Goal: Information Seeking & Learning: Learn about a topic

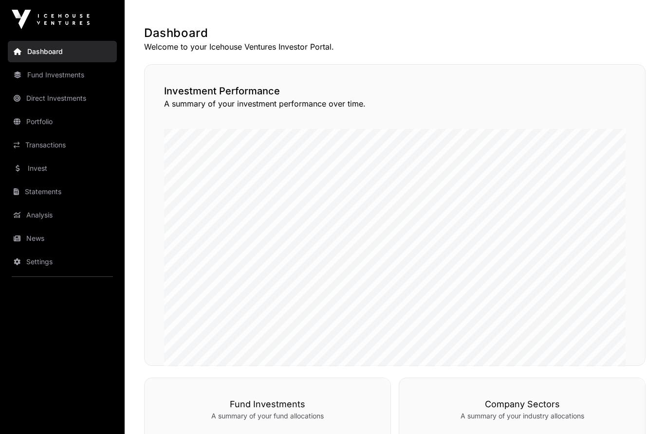
scroll to position [171, 0]
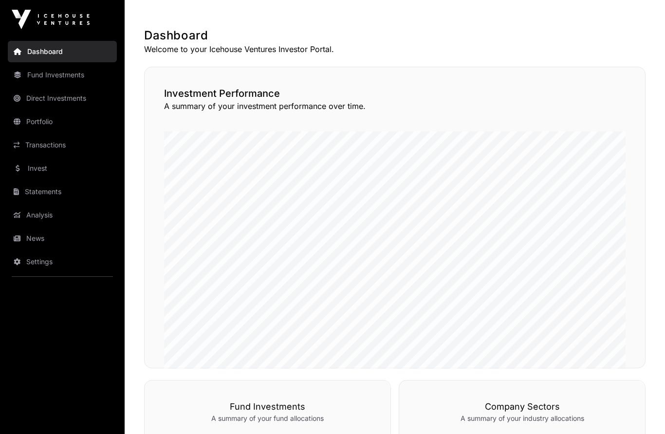
click at [26, 214] on link "Analysis" at bounding box center [62, 214] width 109 height 21
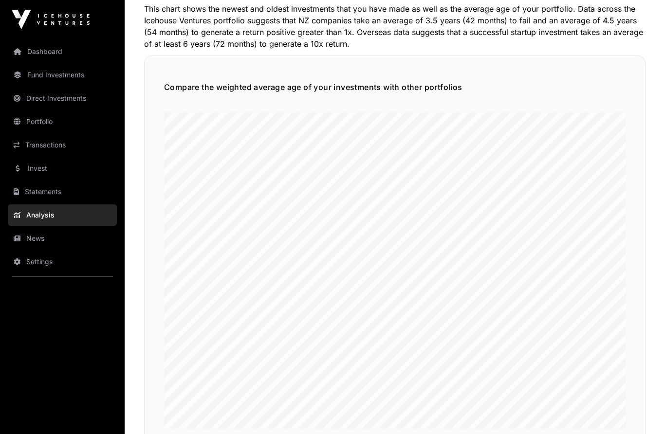
scroll to position [1034, 0]
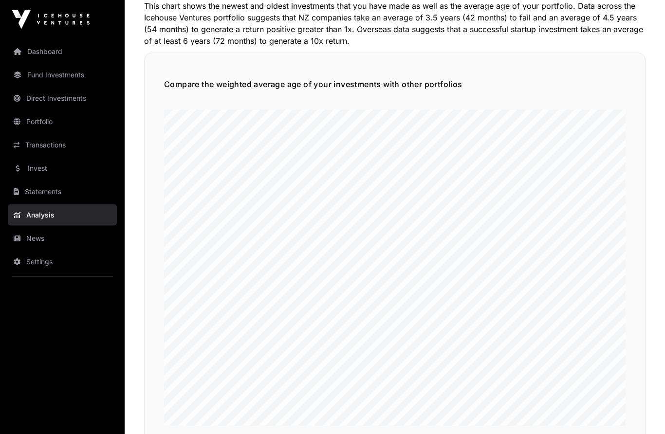
click at [36, 123] on link "Portfolio" at bounding box center [62, 121] width 109 height 21
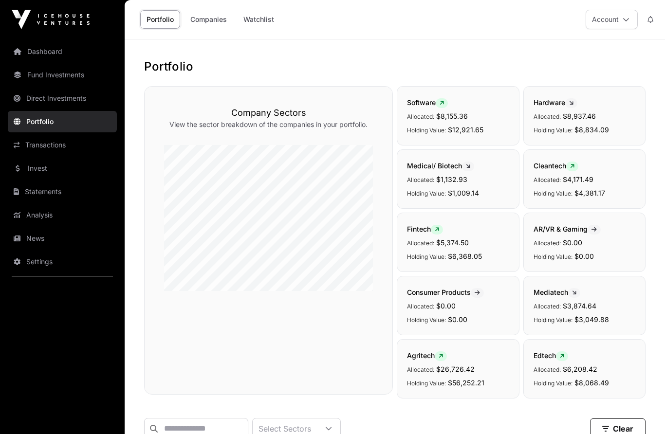
click at [200, 23] on link "Companies" at bounding box center [208, 19] width 49 height 18
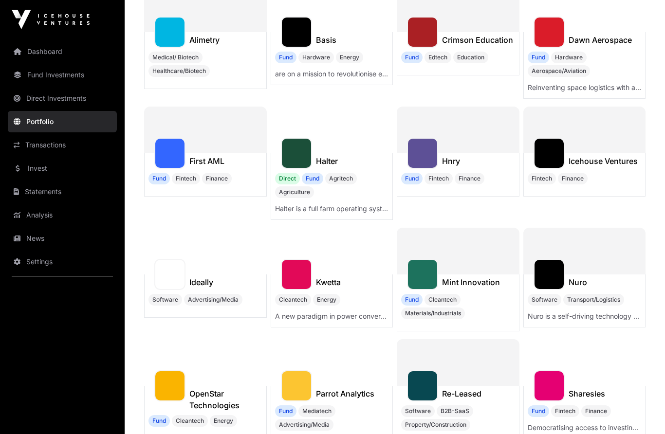
scroll to position [160, 0]
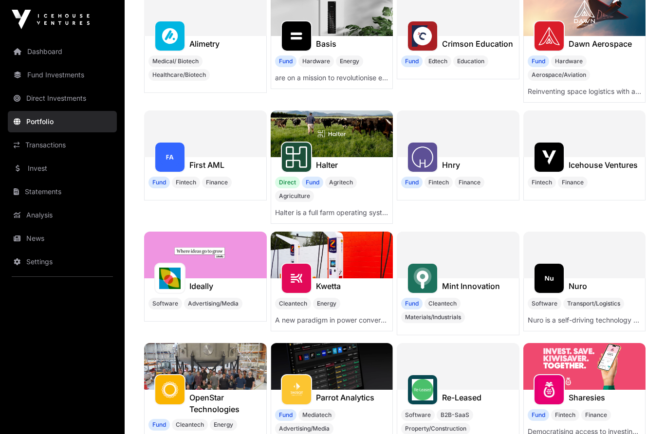
click at [332, 136] on img at bounding box center [331, 133] width 123 height 47
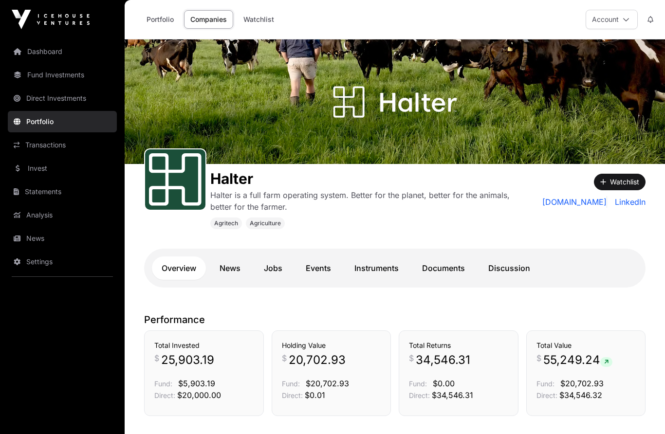
click at [44, 77] on link "Fund Investments" at bounding box center [62, 74] width 109 height 21
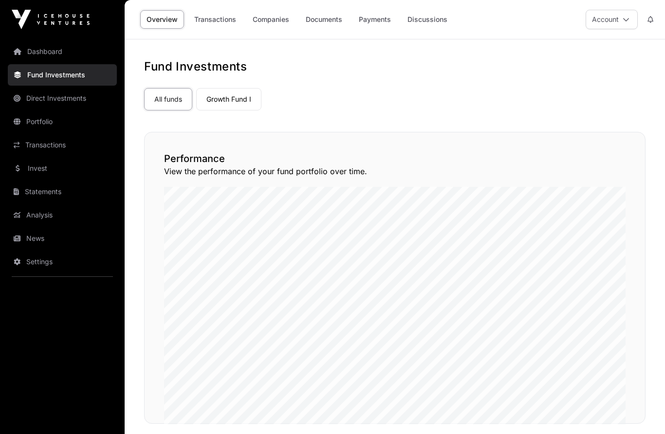
click at [227, 18] on link "Transactions" at bounding box center [215, 19] width 54 height 18
click at [272, 18] on link "Companies" at bounding box center [270, 19] width 49 height 18
